Goal: Task Accomplishment & Management: Manage account settings

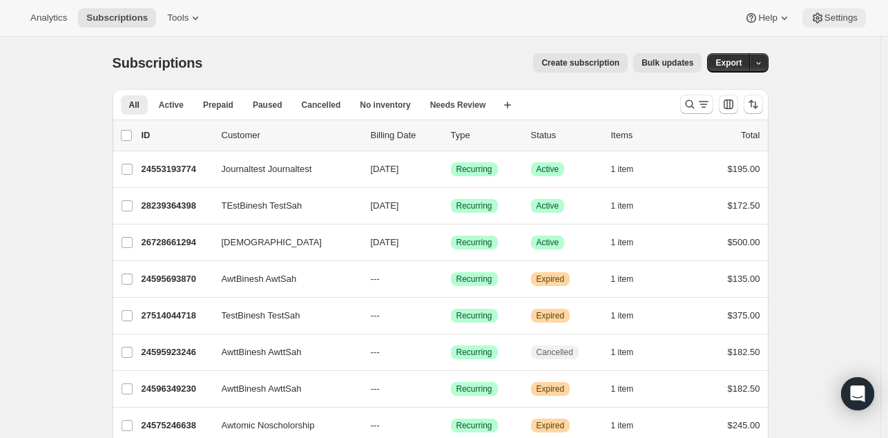
click at [828, 24] on button "Settings" at bounding box center [834, 17] width 64 height 19
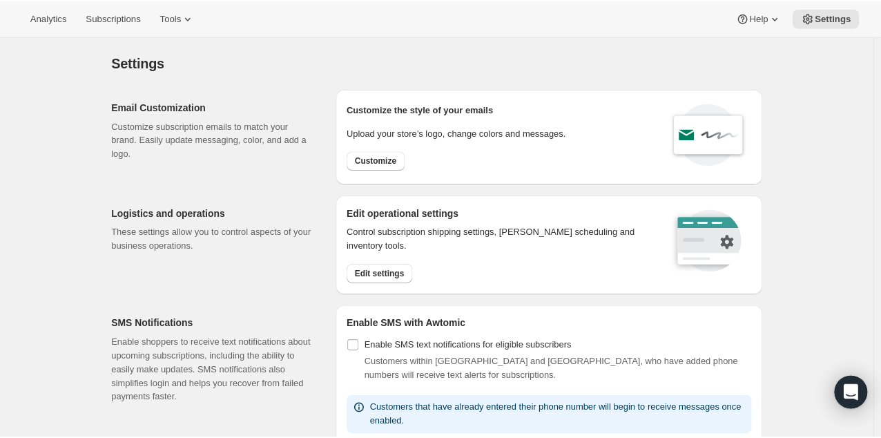
scroll to position [726, 0]
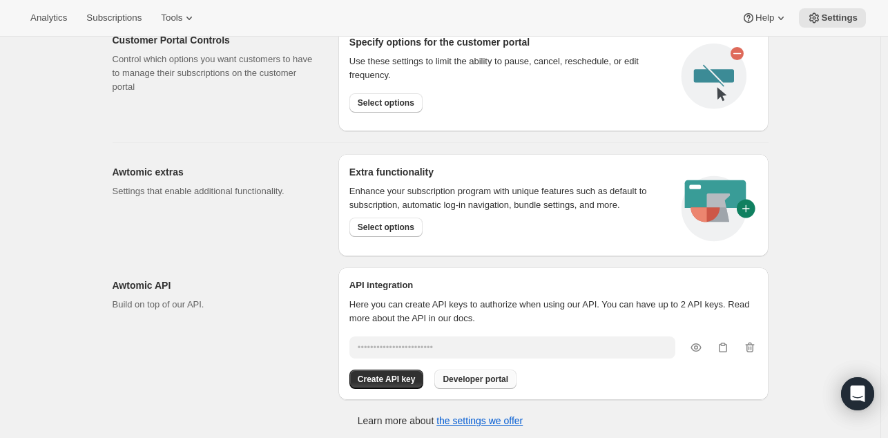
click at [468, 374] on span "Developer portal" at bounding box center [476, 379] width 66 height 11
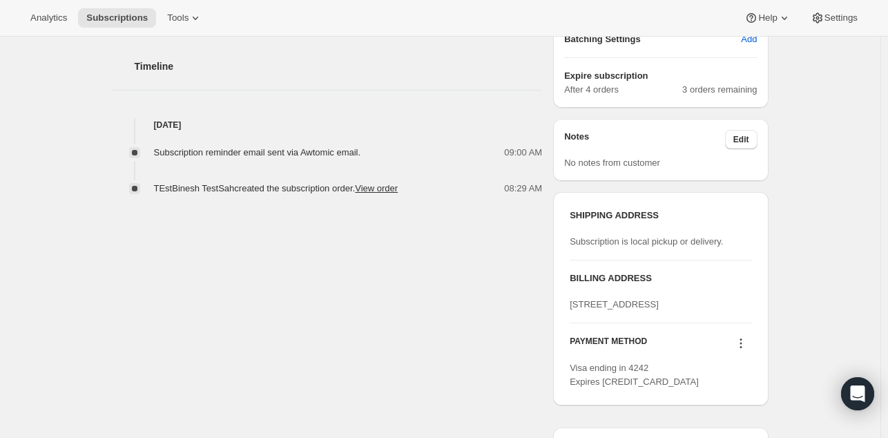
scroll to position [465, 0]
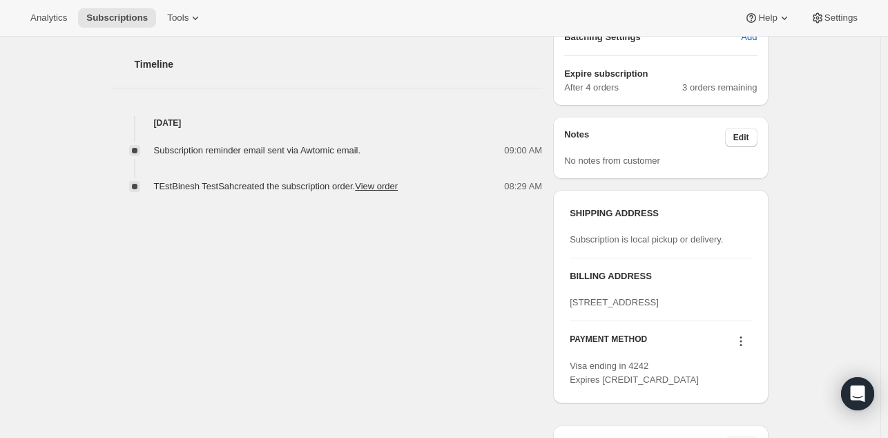
click at [822, 162] on div "Subscription #28239364398. This page is ready Subscription #28239364398 Success…" at bounding box center [440, 164] width 880 height 1187
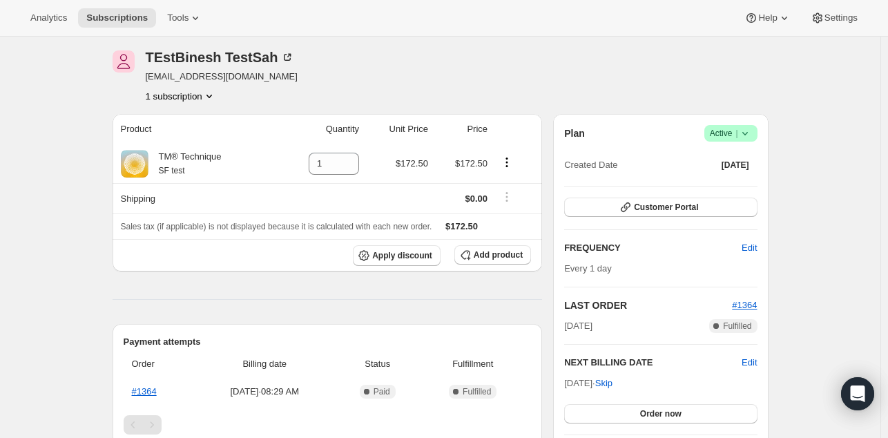
scroll to position [47, 0]
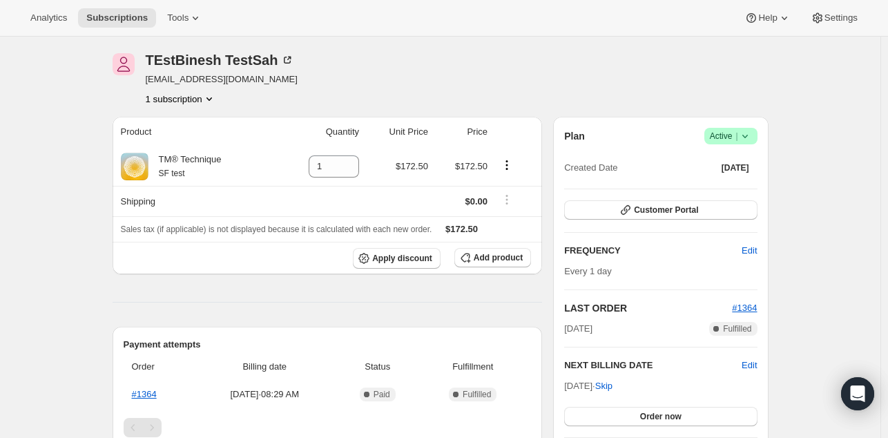
click at [748, 130] on icon at bounding box center [745, 136] width 14 height 14
click at [726, 78] on div "TEstBinesh TestSah bsah+sept@tm.org 1 subscription" at bounding box center [441, 79] width 656 height 52
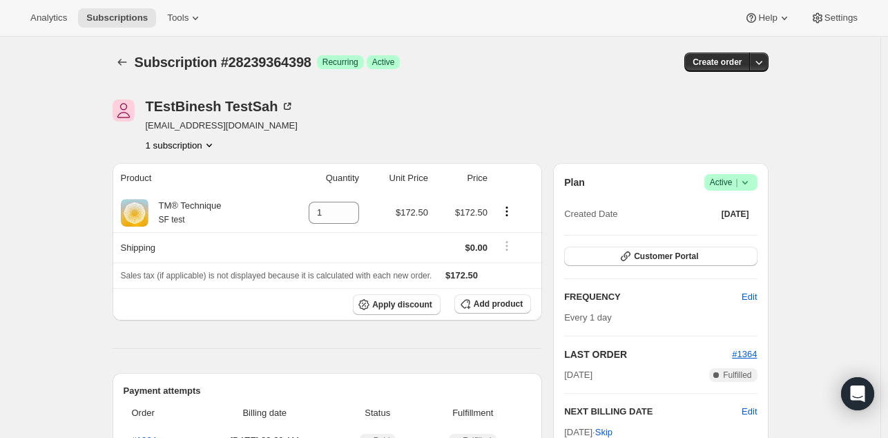
scroll to position [0, 0]
click at [765, 61] on icon "button" at bounding box center [759, 63] width 14 height 14
click at [815, 23] on icon at bounding box center [818, 18] width 14 height 14
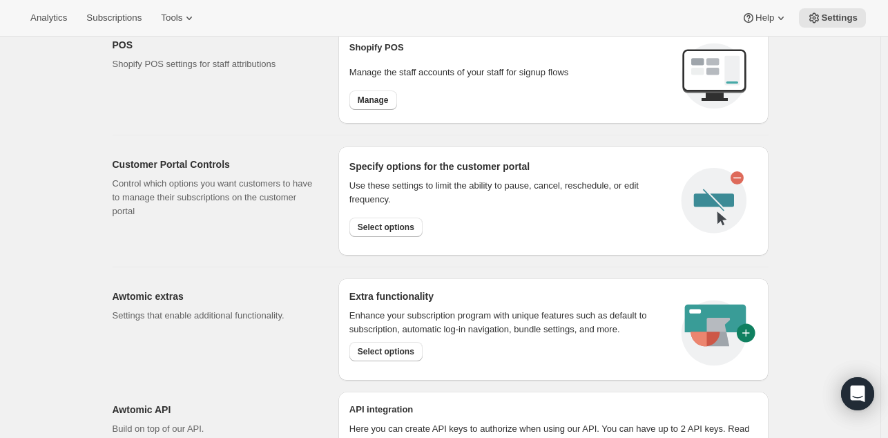
scroll to position [618, 0]
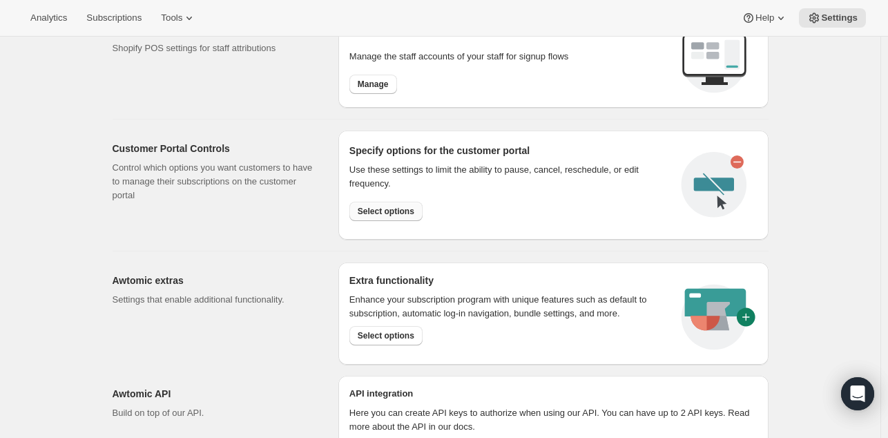
click at [397, 208] on span "Select options" at bounding box center [386, 211] width 57 height 11
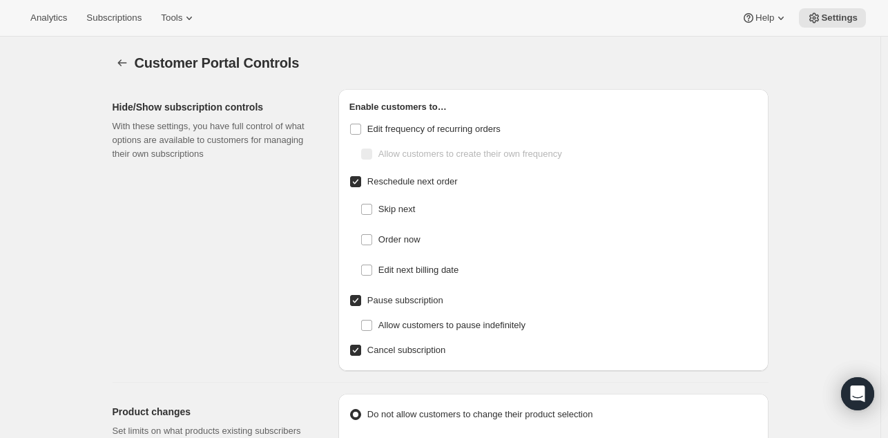
checkbox input "false"
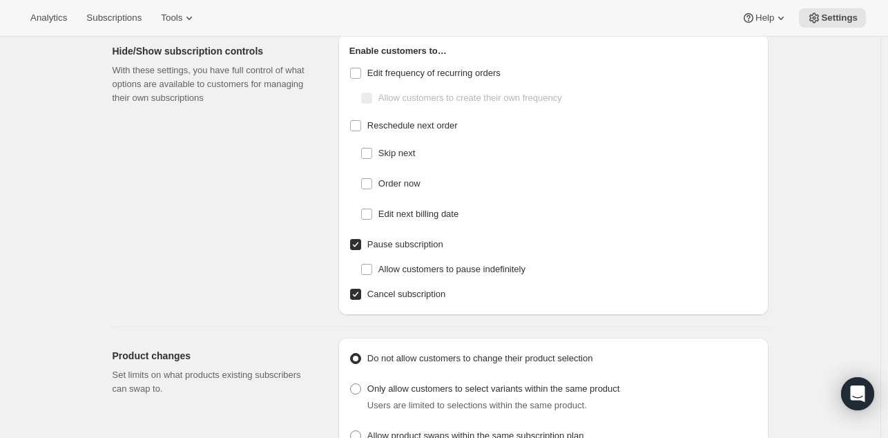
scroll to position [51, 0]
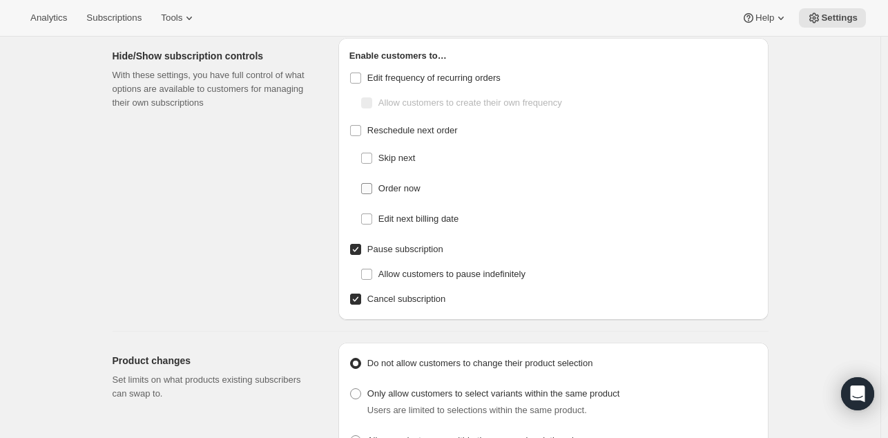
click at [371, 191] on input "Order now" at bounding box center [366, 188] width 11 height 11
checkbox input "true"
click at [119, 19] on span "Subscriptions" at bounding box center [113, 17] width 55 height 11
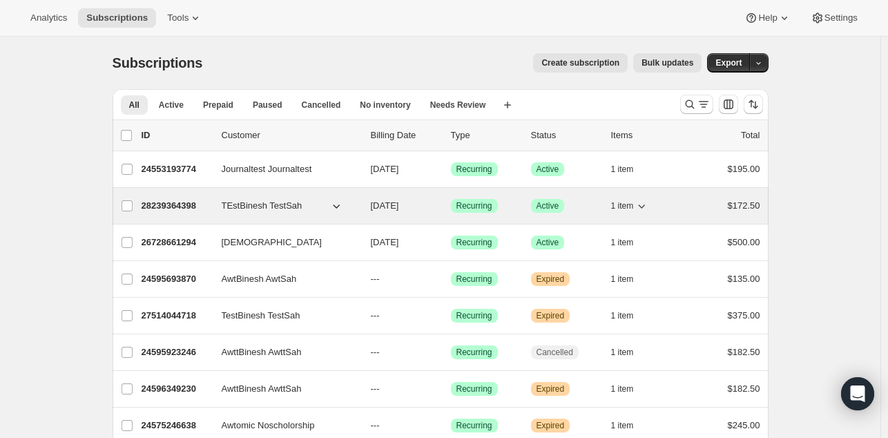
click at [174, 203] on p "28239364398" at bounding box center [176, 206] width 69 height 14
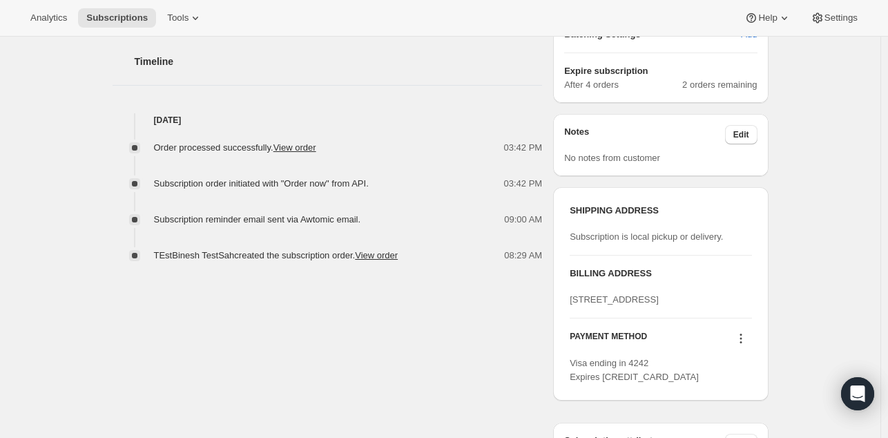
scroll to position [469, 0]
click at [57, 262] on div "Subscription #28239364398. This page is ready Subscription #28239364398 Success…" at bounding box center [440, 161] width 880 height 1187
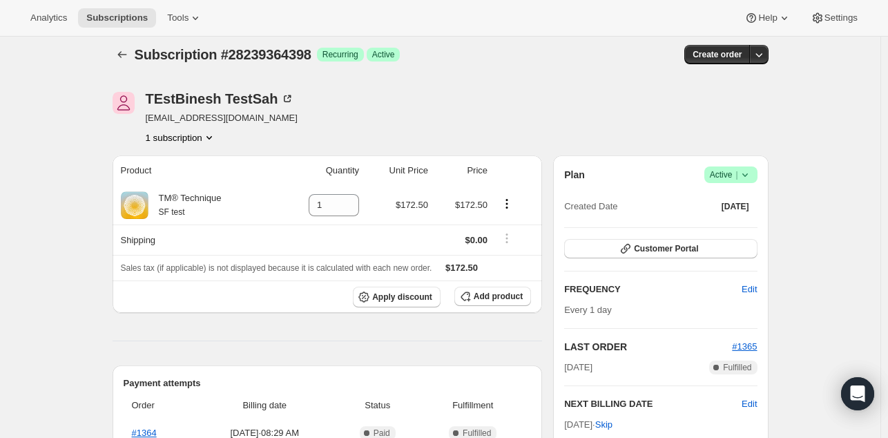
scroll to position [0, 0]
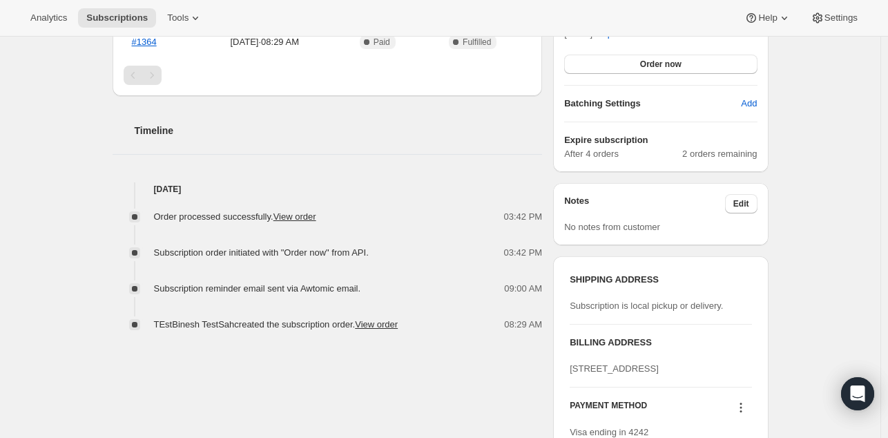
scroll to position [403, 0]
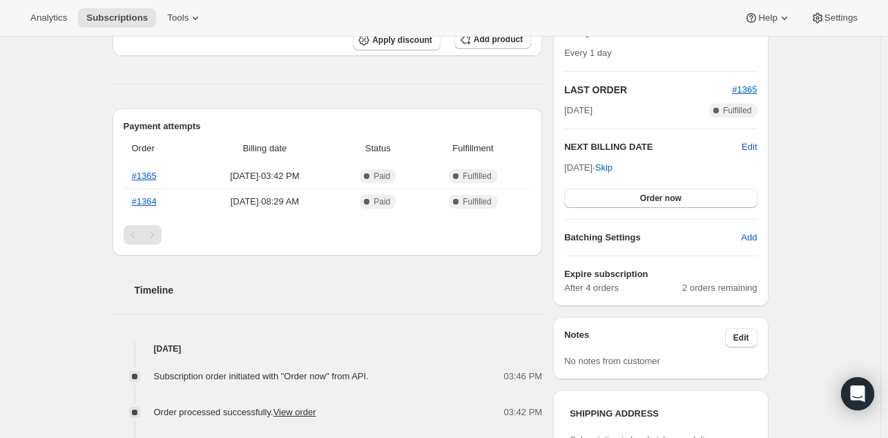
scroll to position [251, 0]
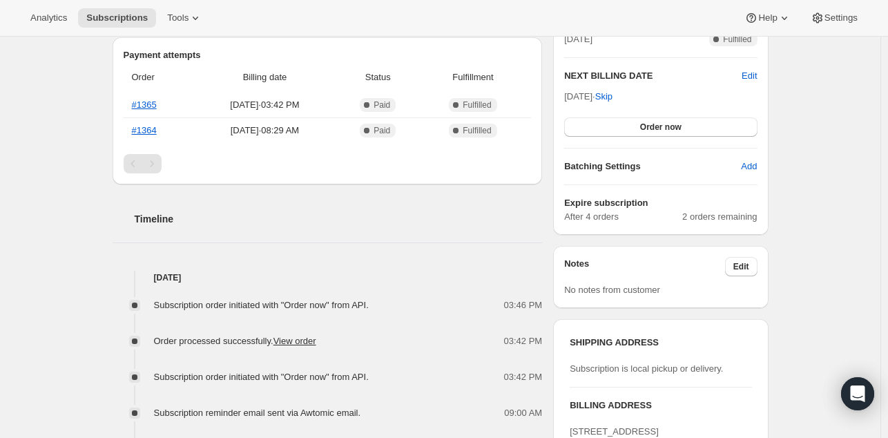
scroll to position [337, 0]
click at [101, 338] on div "Subscription #28239364398. This page is ready Subscription #28239364398 Success…" at bounding box center [440, 293] width 689 height 1187
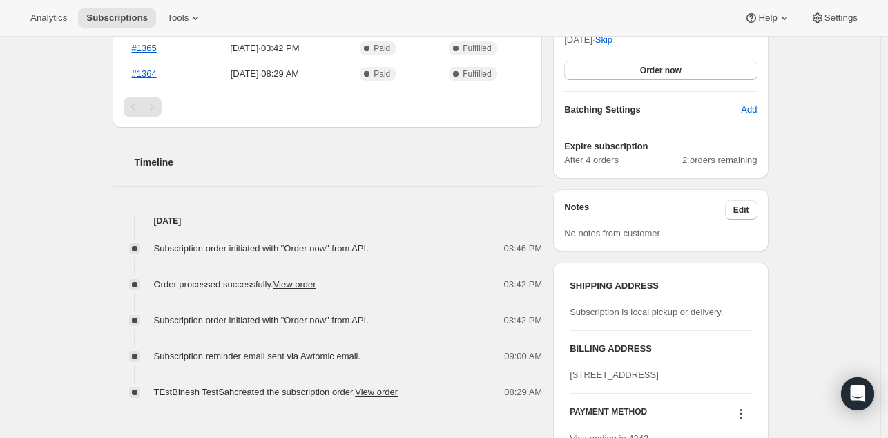
scroll to position [405, 0]
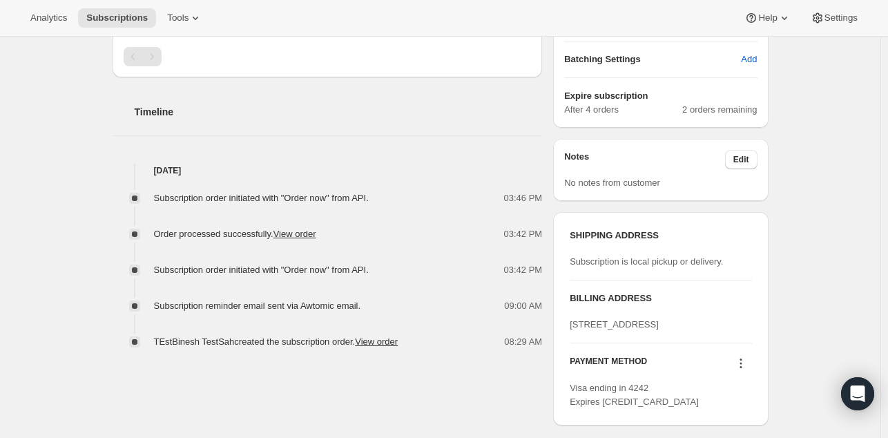
scroll to position [445, 0]
click at [345, 199] on span "Subscription order initiated with "Order now" from API." at bounding box center [261, 196] width 215 height 10
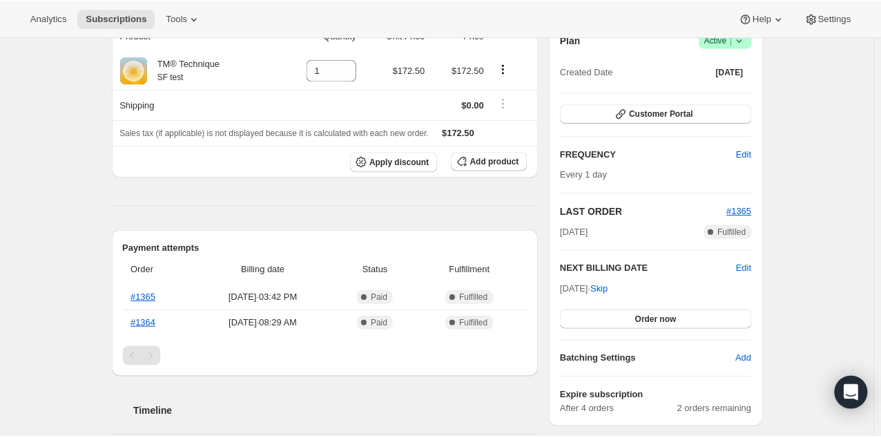
scroll to position [171, 0]
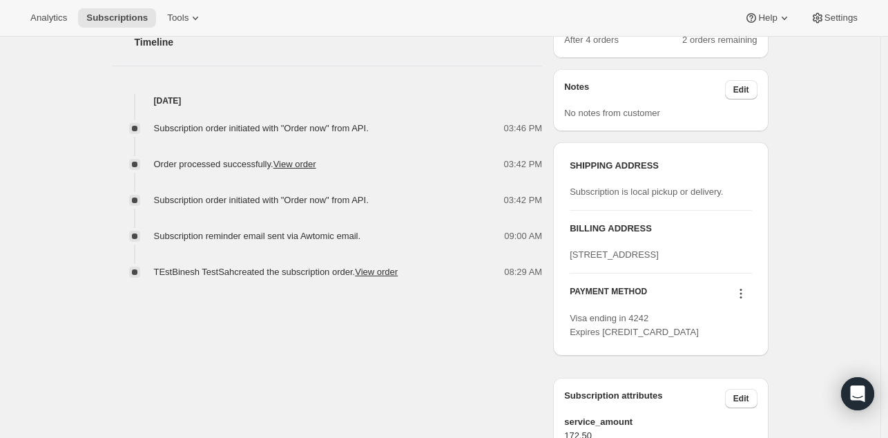
scroll to position [383, 0]
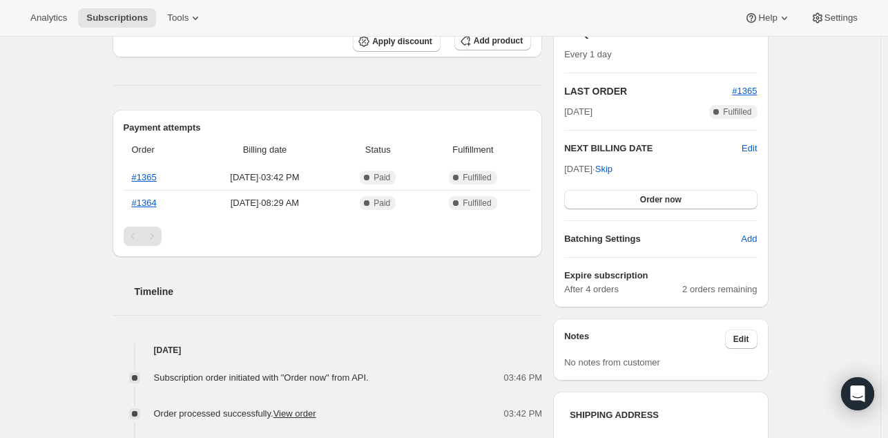
scroll to position [251, 0]
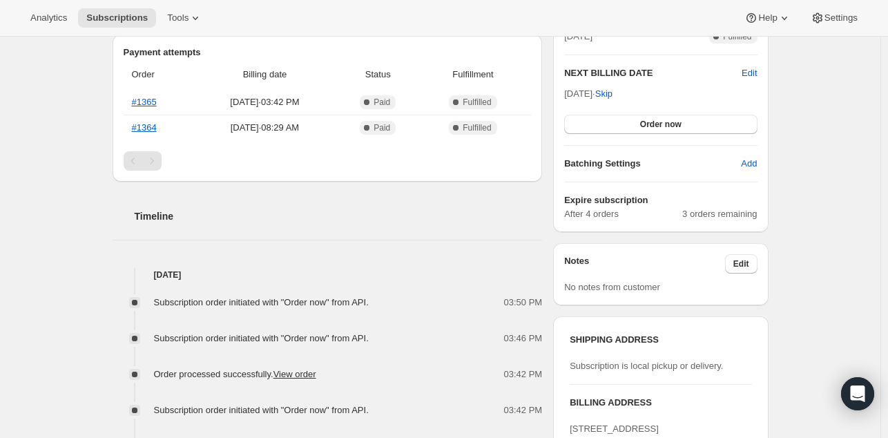
scroll to position [342, 0]
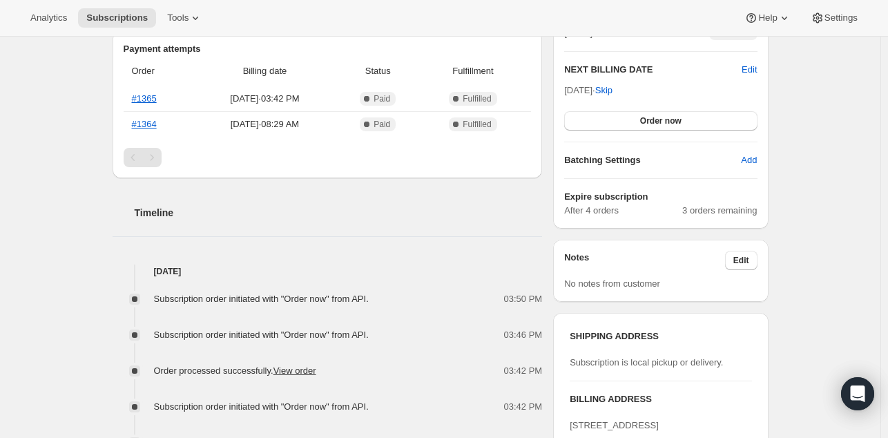
click at [104, 244] on div "Subscription #28239364398. This page is ready Subscription #28239364398 Success…" at bounding box center [440, 287] width 689 height 1187
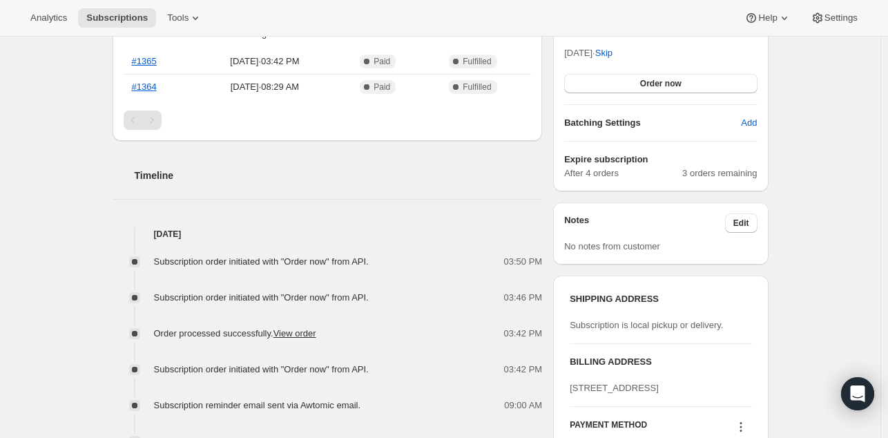
scroll to position [381, 0]
click at [88, 262] on div "Subscription #28239364398. This page is ready Subscription #28239364398 Success…" at bounding box center [440, 248] width 880 height 1187
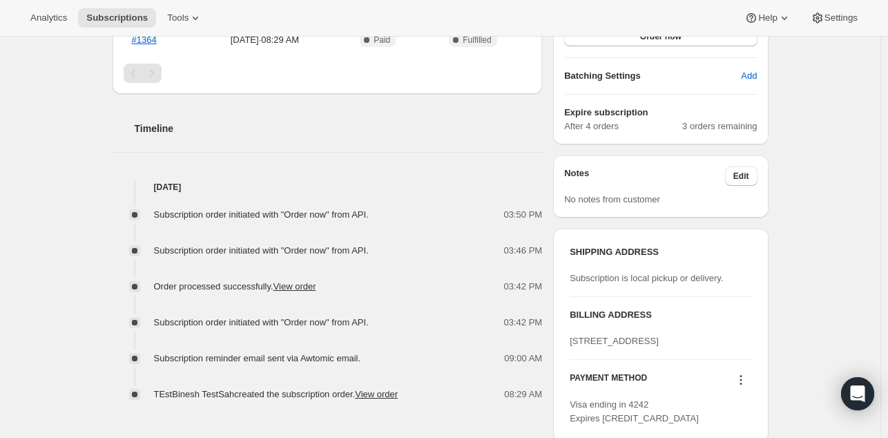
scroll to position [434, 0]
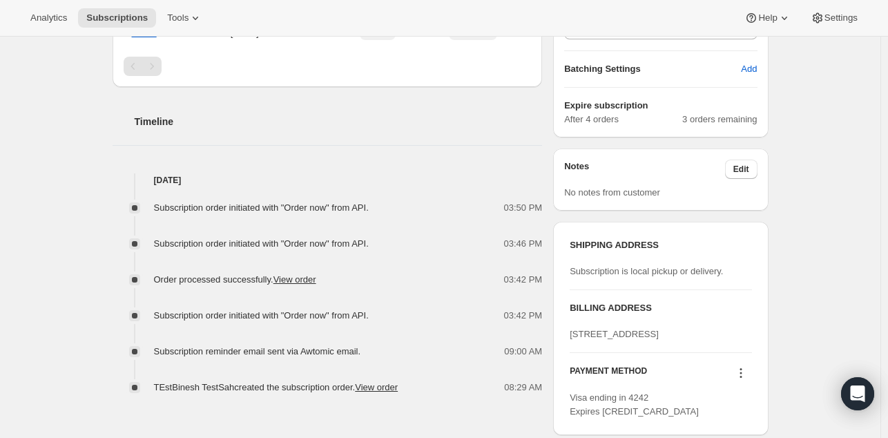
click at [75, 259] on div "Subscription #28239364398. This page is ready Subscription #28239364398 Success…" at bounding box center [440, 196] width 880 height 1187
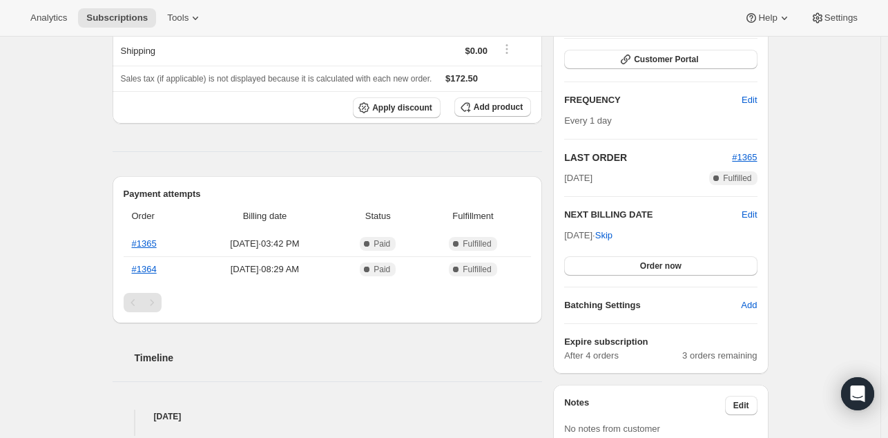
scroll to position [199, 0]
click at [99, 193] on div "Subscription #28239364398. This page is ready Subscription #28239364398 Success…" at bounding box center [440, 431] width 689 height 1187
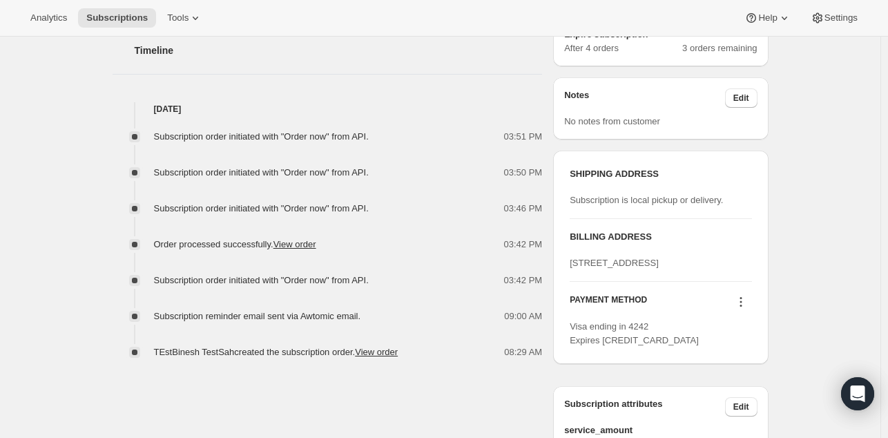
scroll to position [505, 0]
click at [68, 190] on div "Subscription #28239364398. This page is ready Subscription #28239364398 Success…" at bounding box center [440, 124] width 880 height 1187
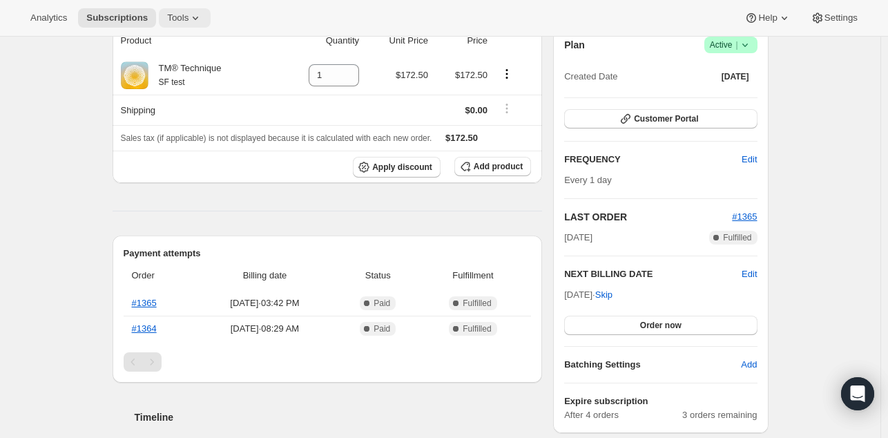
scroll to position [138, 0]
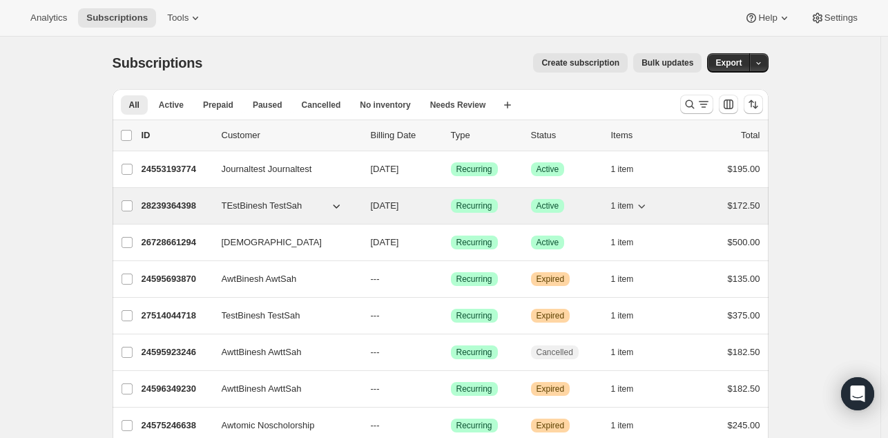
click at [179, 211] on p "28239364398" at bounding box center [176, 206] width 69 height 14
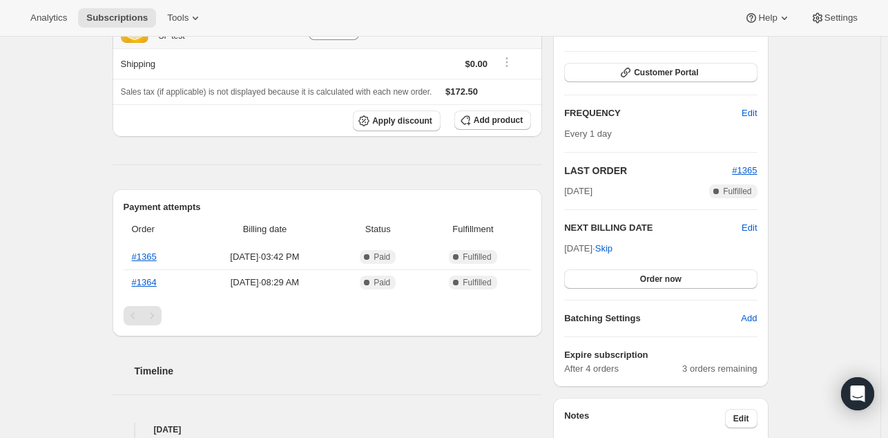
scroll to position [192, 0]
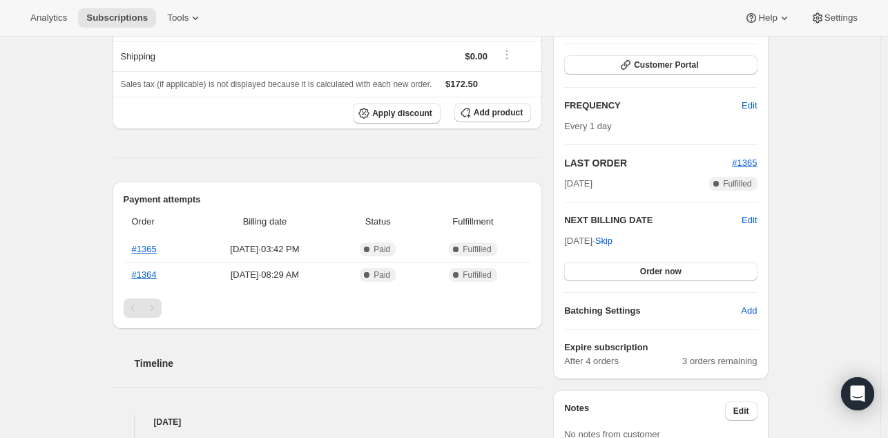
click at [790, 237] on div "Subscription #28239364398. This page is ready Subscription #28239364398 Success…" at bounding box center [440, 438] width 880 height 1187
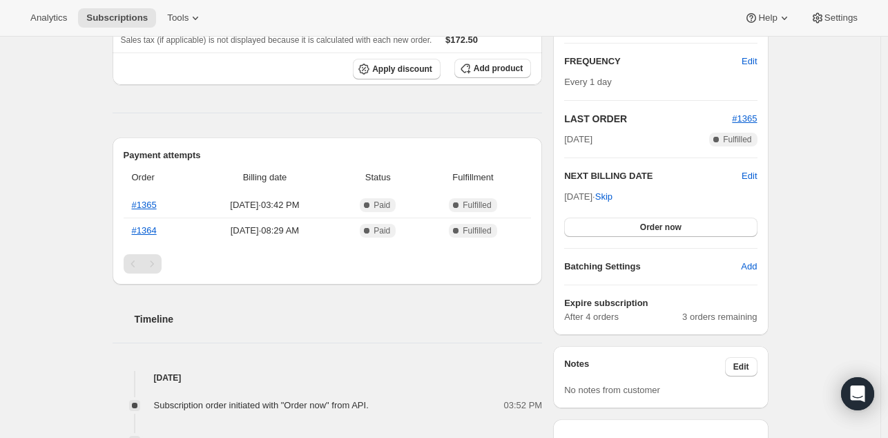
scroll to position [235, 0]
click at [66, 232] on div "Subscription #28239364398. This page is ready Subscription #28239364398 Success…" at bounding box center [440, 394] width 880 height 1187
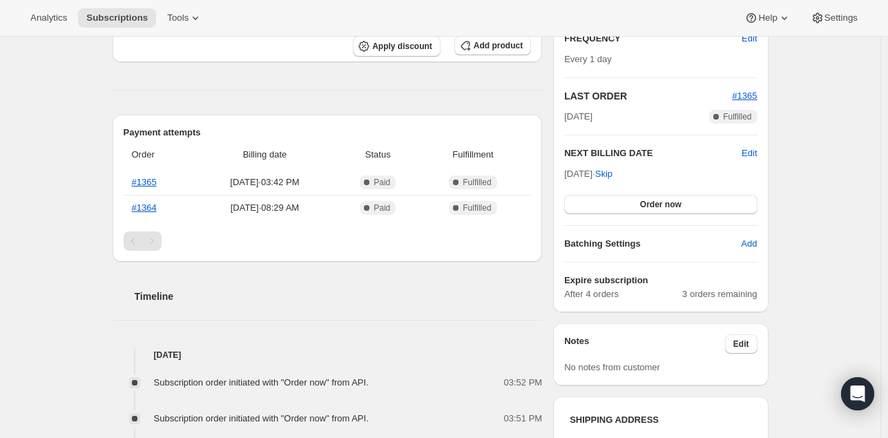
scroll to position [0, 0]
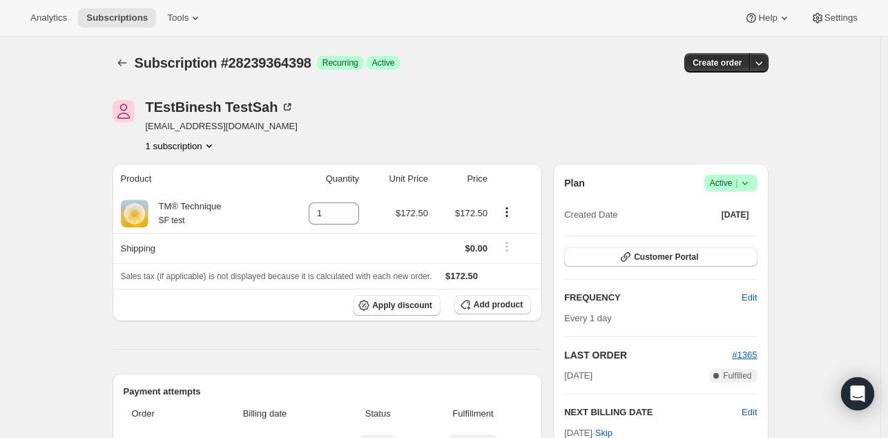
click at [491, 113] on div "TEstBinesh TestSah bsah+sept@tm.org 1 subscription" at bounding box center [342, 126] width 459 height 52
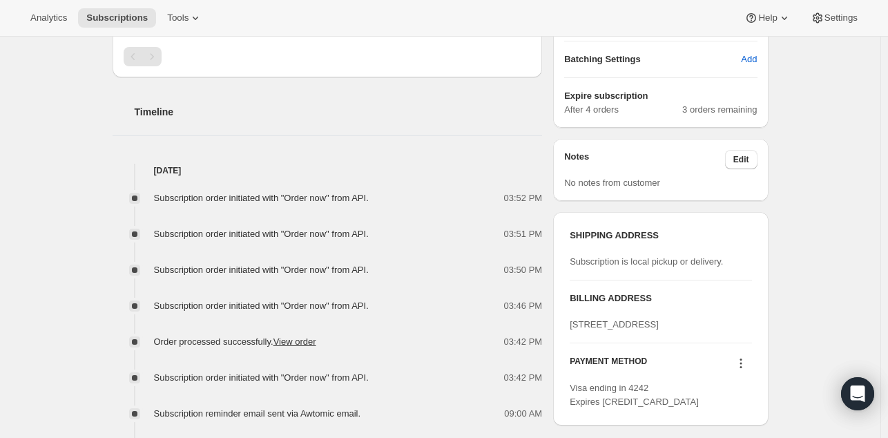
scroll to position [475, 0]
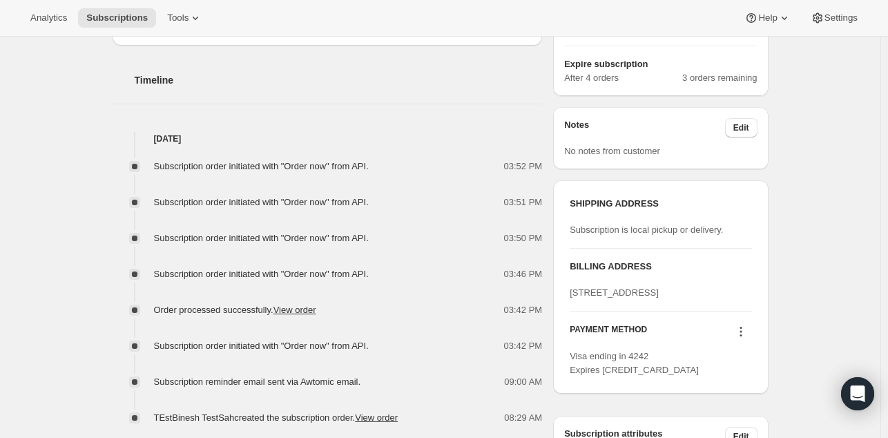
click at [101, 255] on div "Subscription #28239364398. This page is ready Subscription #28239364398 Success…" at bounding box center [440, 155] width 689 height 1187
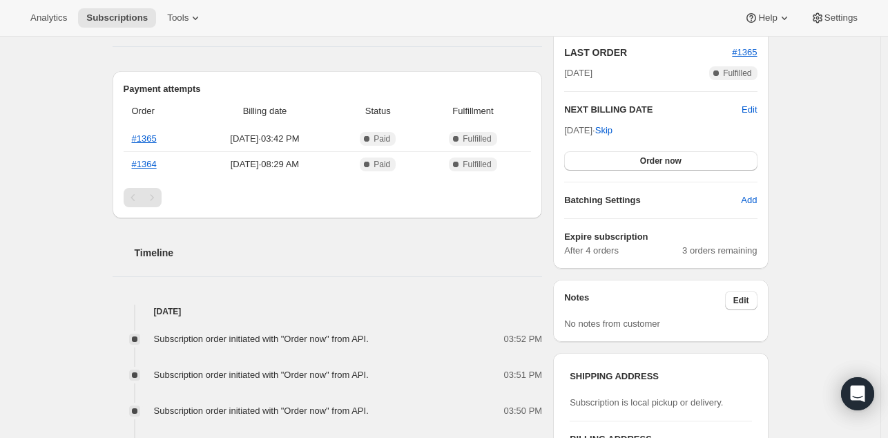
scroll to position [309, 0]
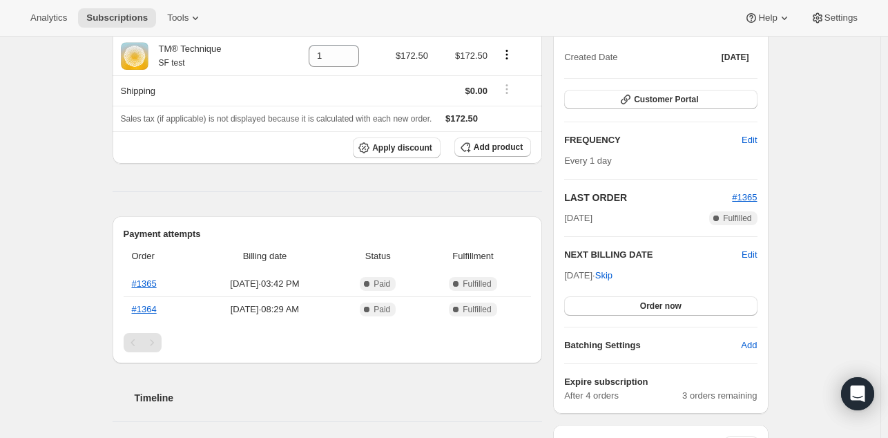
scroll to position [159, 0]
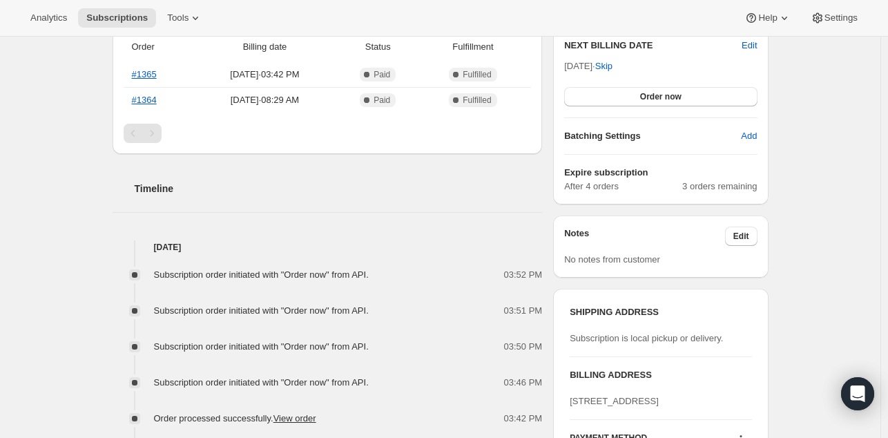
scroll to position [368, 0]
click at [73, 260] on div "Subscription #28239364398. This page is ready Subscription #28239364398 Success…" at bounding box center [440, 262] width 880 height 1187
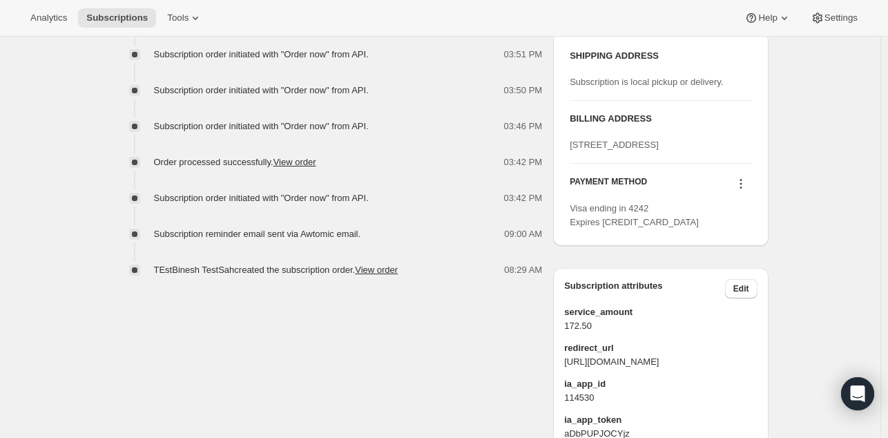
scroll to position [623, 0]
click at [284, 163] on link "View order" at bounding box center [294, 161] width 43 height 10
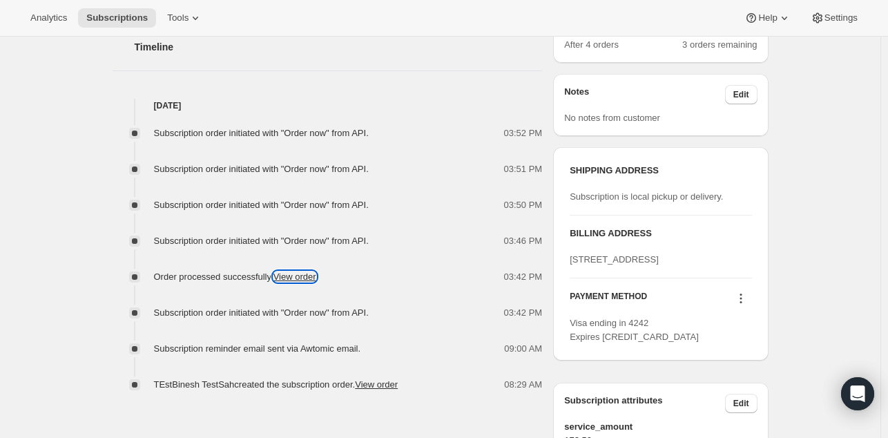
scroll to position [507, 0]
click at [57, 150] on div "Subscription #28239364398. This page is ready Subscription #28239364398 Success…" at bounding box center [440, 123] width 880 height 1187
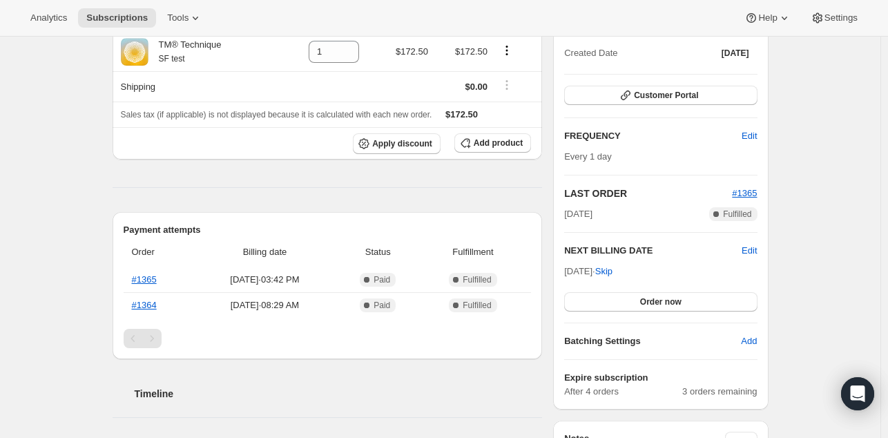
scroll to position [182, 0]
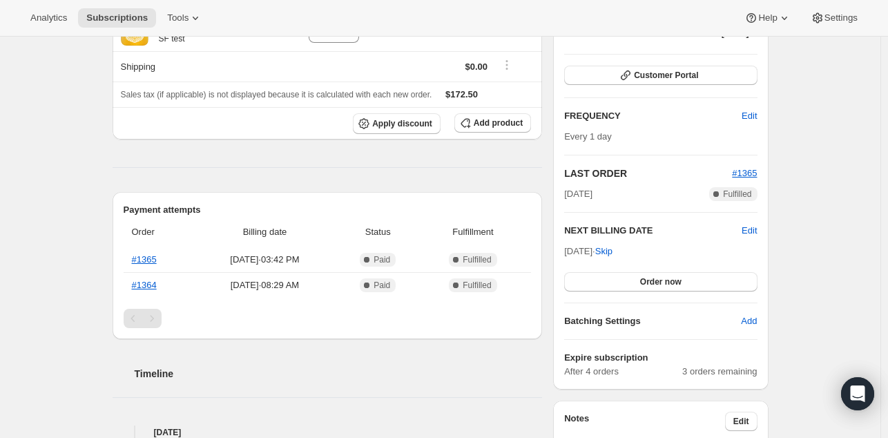
click at [151, 310] on div "Pagination" at bounding box center [151, 318] width 19 height 19
click at [137, 316] on div "Pagination" at bounding box center [133, 318] width 19 height 19
click at [159, 316] on div "Pagination" at bounding box center [151, 318] width 19 height 19
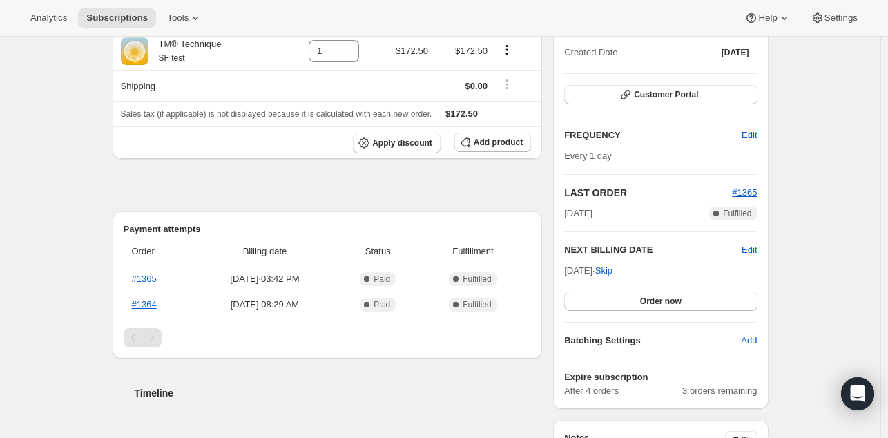
scroll to position [156, 0]
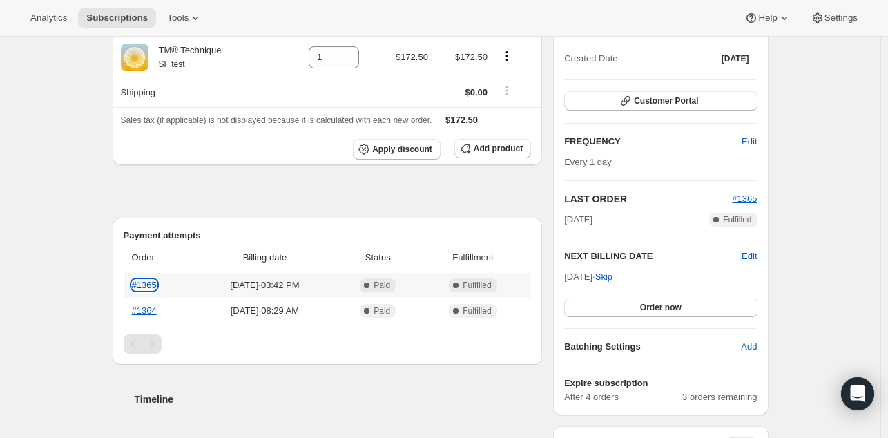
click at [151, 283] on link "#1365" at bounding box center [144, 285] width 25 height 10
click at [149, 310] on link "#1364" at bounding box center [144, 310] width 25 height 10
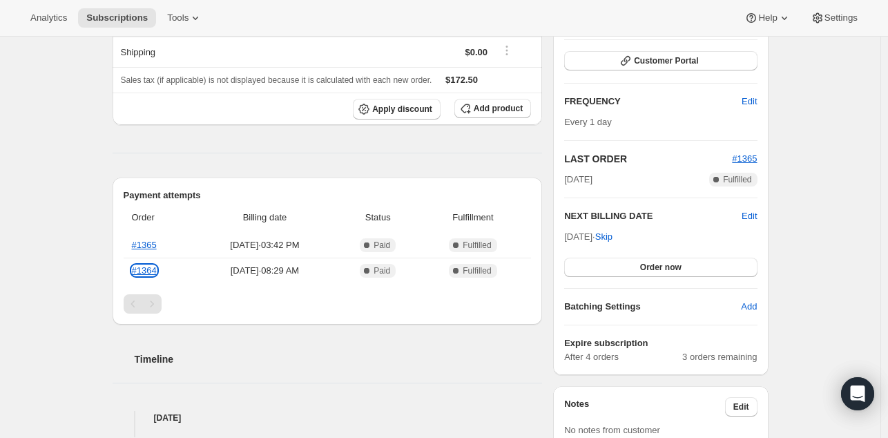
scroll to position [196, 0]
click at [370, 352] on h2 "Timeline" at bounding box center [339, 359] width 408 height 14
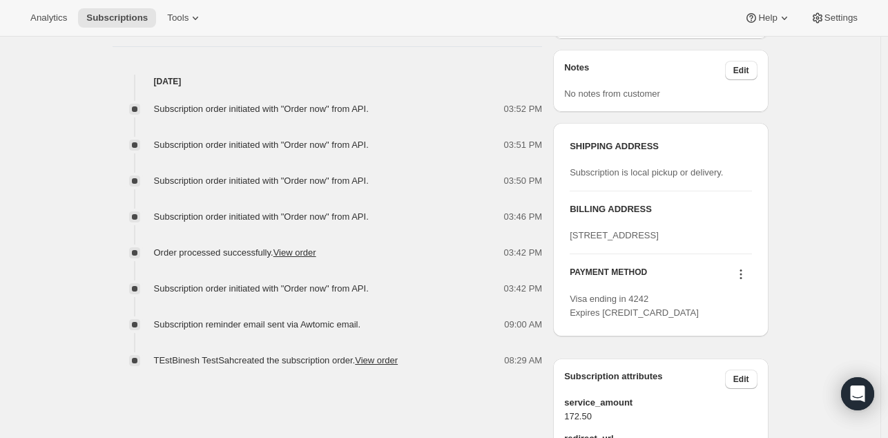
scroll to position [539, 0]
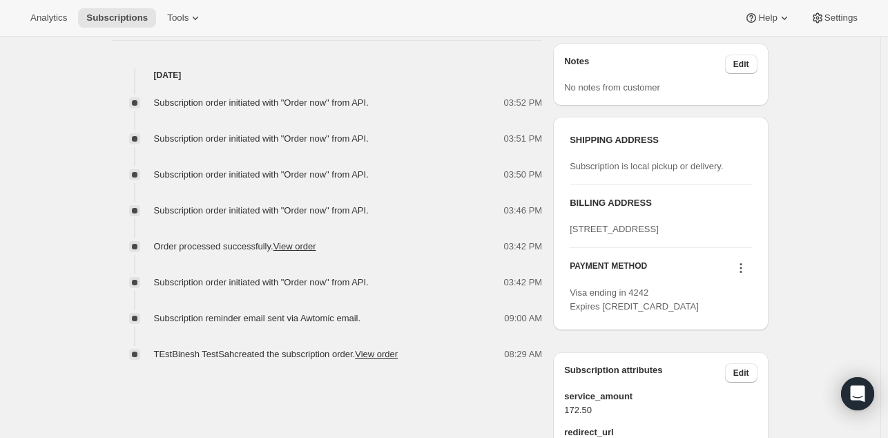
click at [119, 259] on div "Subscription order initiated with "Order now" from API. 03:52 PM Subscription o…" at bounding box center [328, 221] width 430 height 279
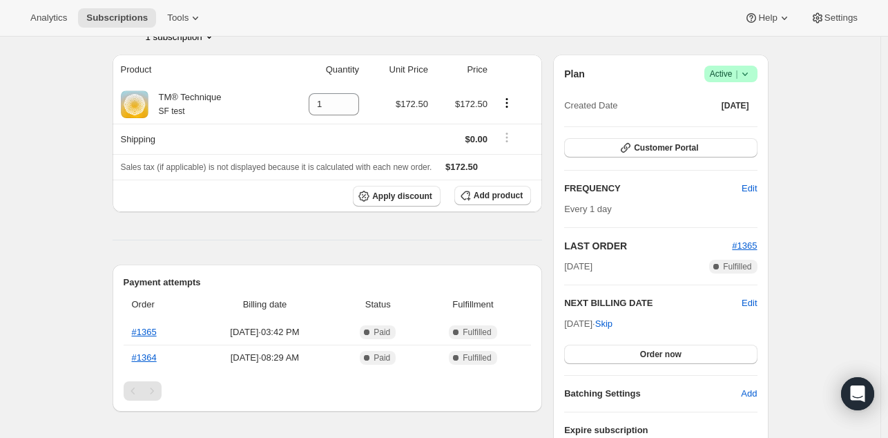
scroll to position [108, 0]
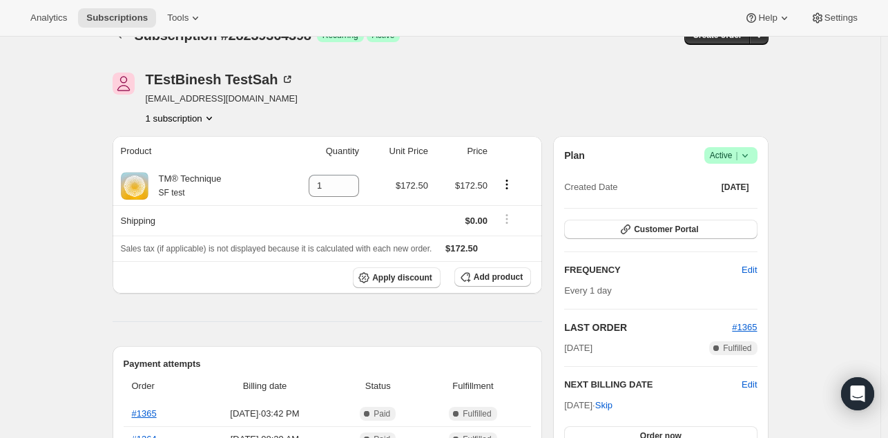
scroll to position [0, 0]
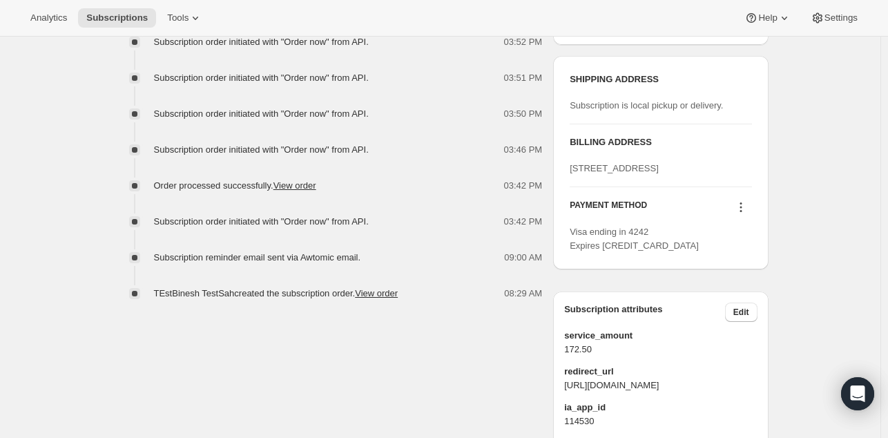
scroll to position [601, 0]
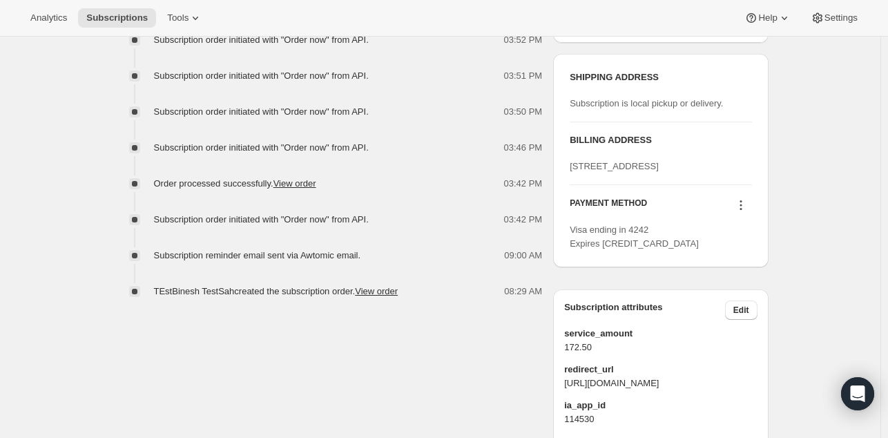
drag, startPoint x: 83, startPoint y: 269, endPoint x: 80, endPoint y: 358, distance: 89.8
click at [80, 358] on div "Subscription #28239364398. This page is ready Subscription #28239364398 Success…" at bounding box center [440, 28] width 880 height 1187
click at [82, 171] on div "Subscription #28239364398. This page is ready Subscription #28239364398 Success…" at bounding box center [440, 28] width 880 height 1187
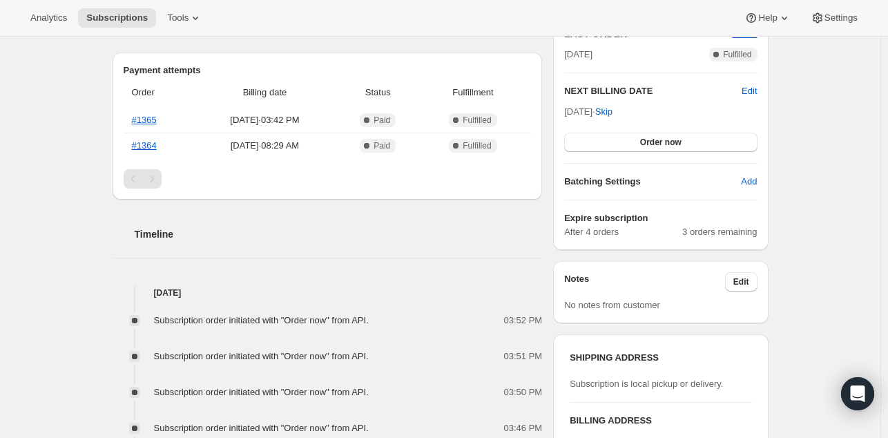
scroll to position [298, 0]
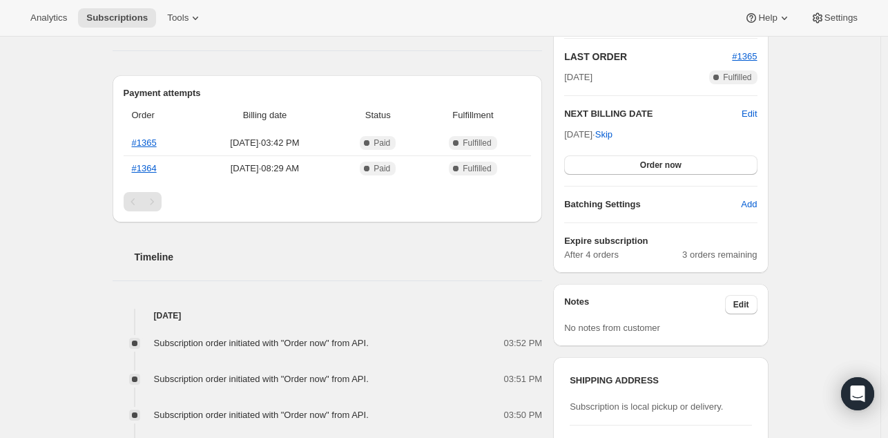
click at [79, 145] on div "Subscription #28239364398. This page is ready Subscription #28239364398 Success…" at bounding box center [440, 331] width 880 height 1187
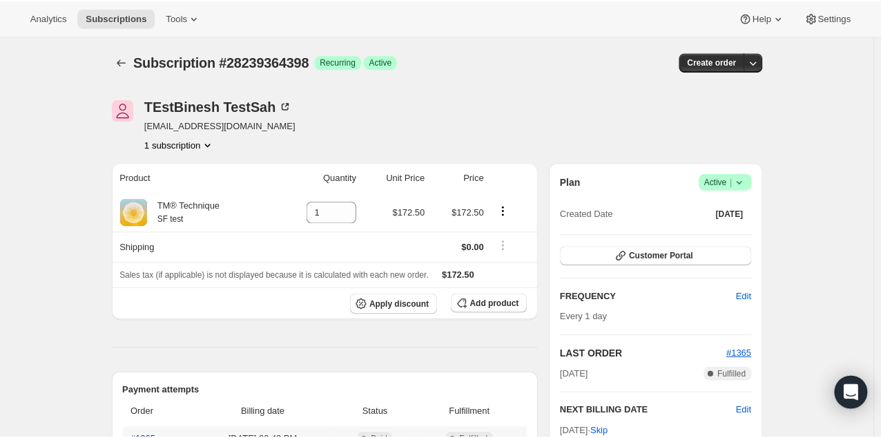
scroll to position [0, 0]
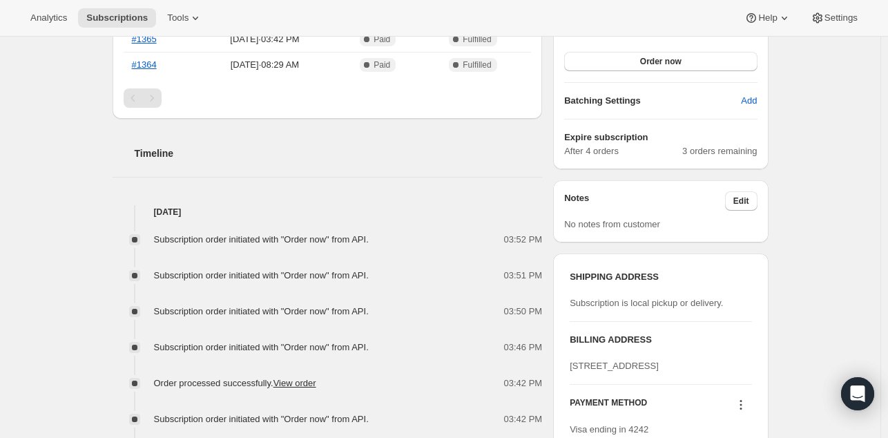
scroll to position [399, 0]
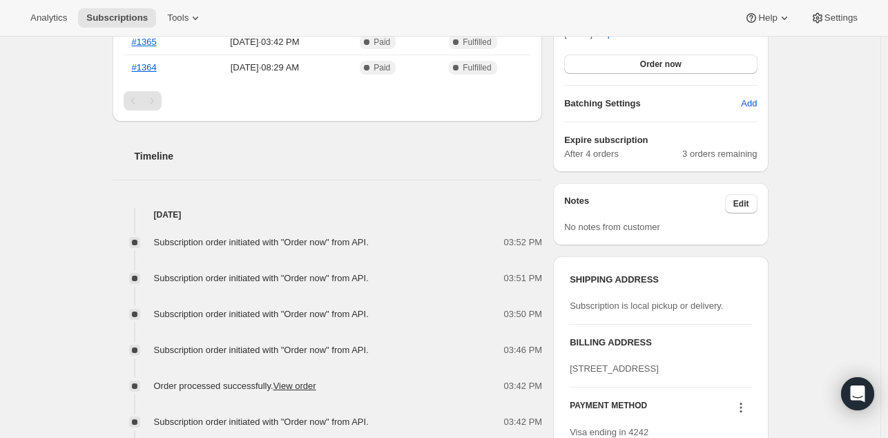
click at [71, 306] on div "Subscription #28239364398. This page is ready Subscription #28239364398 Success…" at bounding box center [440, 231] width 880 height 1187
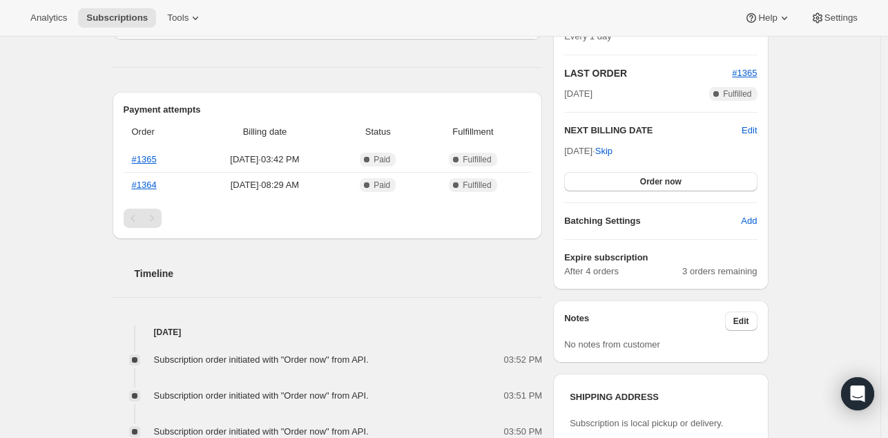
scroll to position [279, 0]
